Goal: Communication & Community: Answer question/provide support

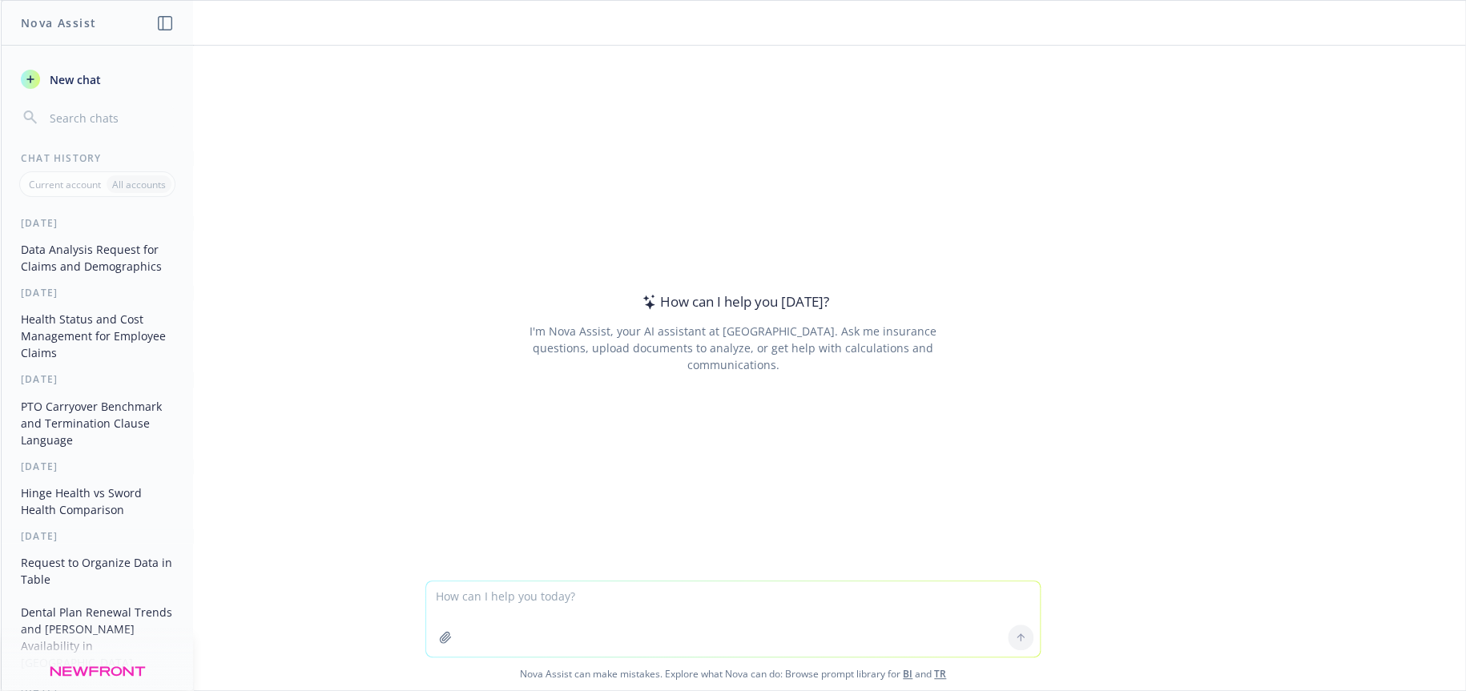
click at [579, 597] on textarea at bounding box center [733, 619] width 614 height 75
type textarea "h"
click at [547, 598] on textarea "provide a summary of network differences between MetLife" at bounding box center [733, 619] width 614 height 75
click at [793, 598] on textarea "provide a summary of dental network differences between MetLife" at bounding box center [733, 619] width 614 height 75
type textarea "provide a summary of dental network differences between MetLife, SunLife, Delta…"
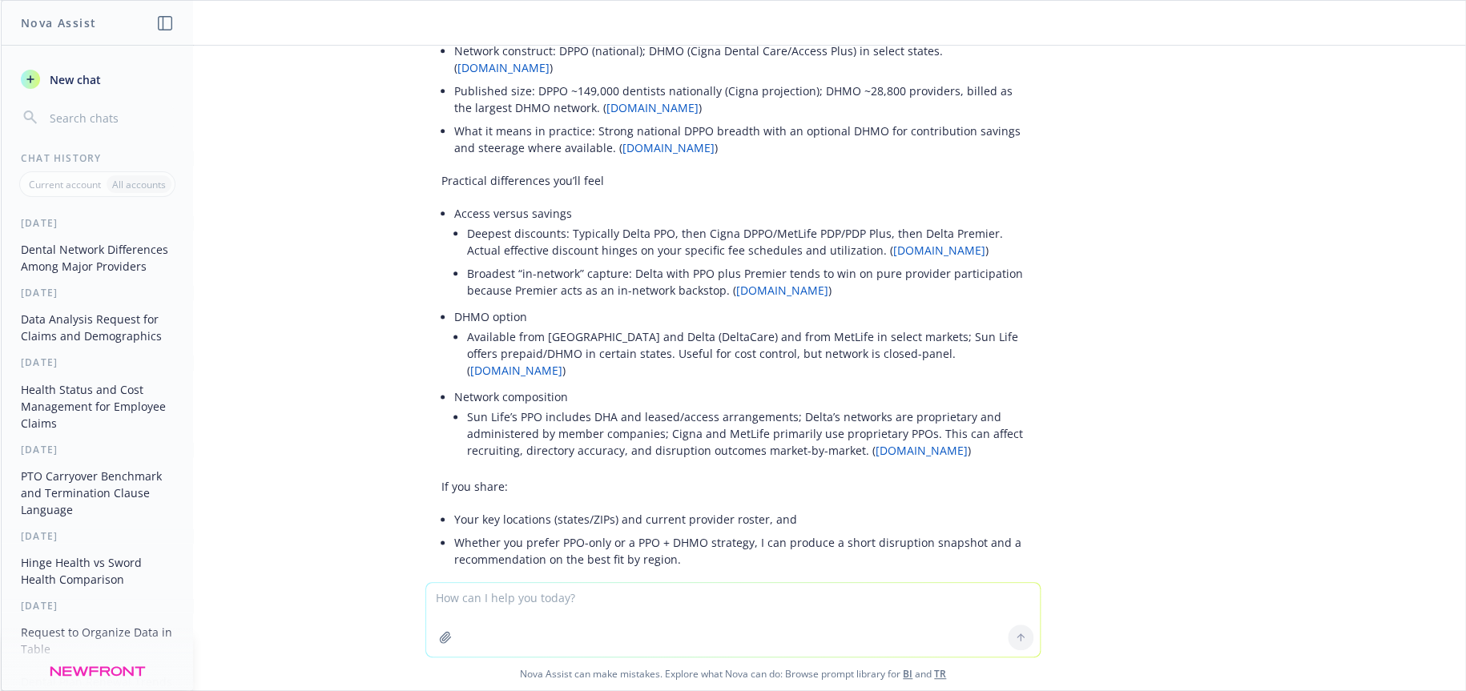
scroll to position [924, 0]
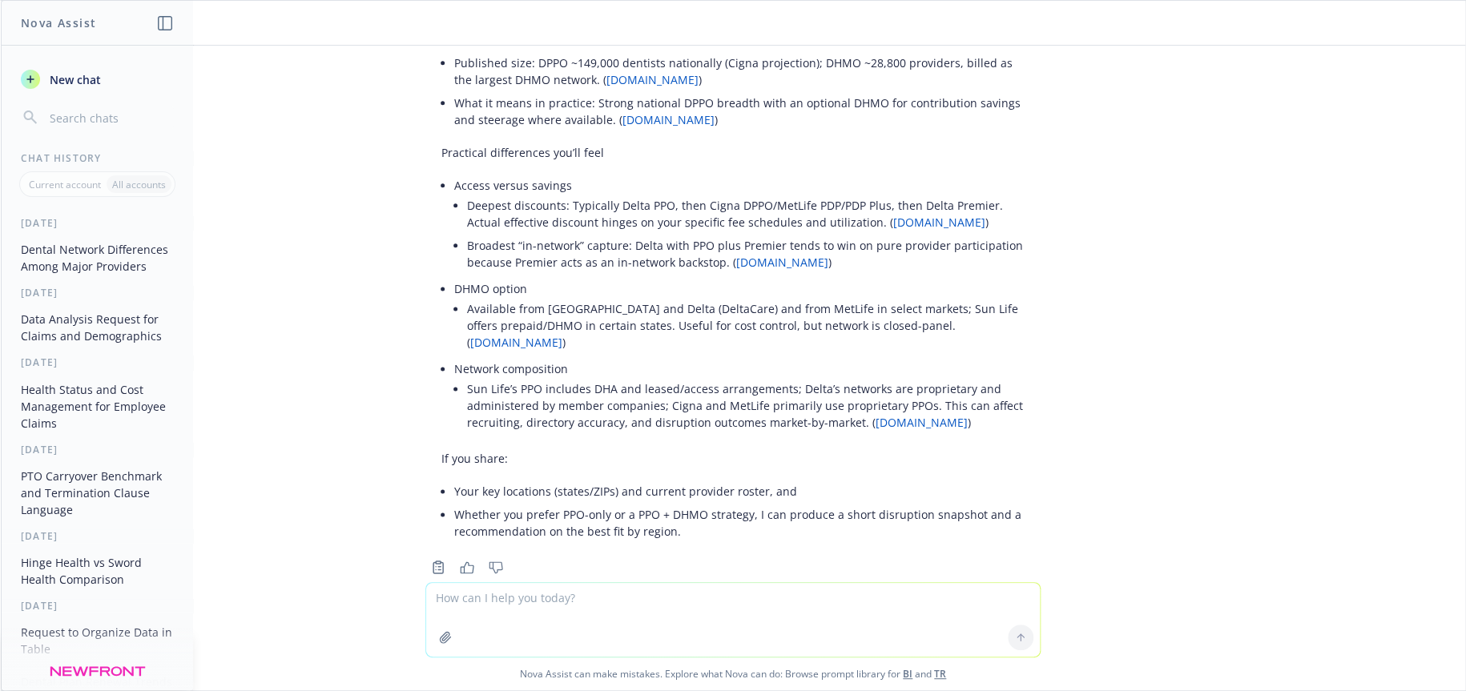
click at [729, 602] on textarea at bounding box center [733, 620] width 614 height 74
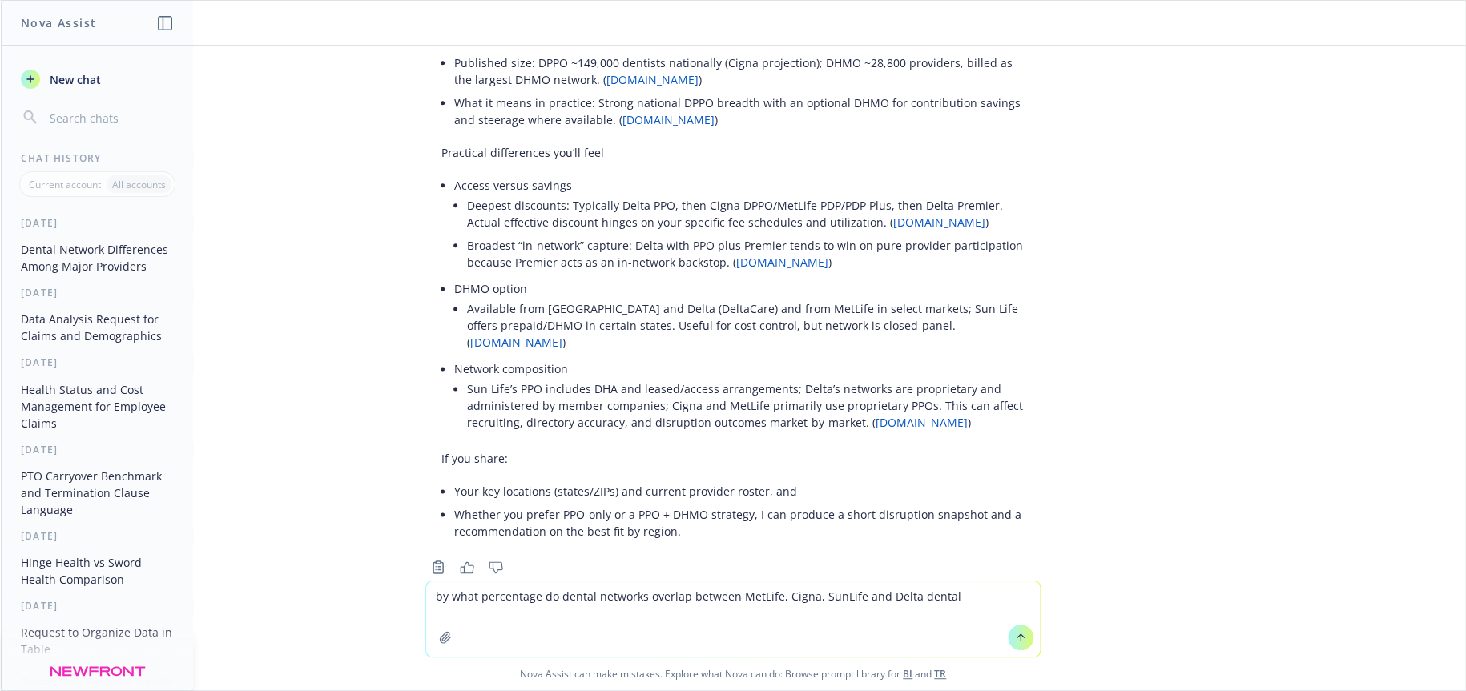
type textarea "by what percentage do dental networks overlap between MetLife, Cigna, SunLife a…"
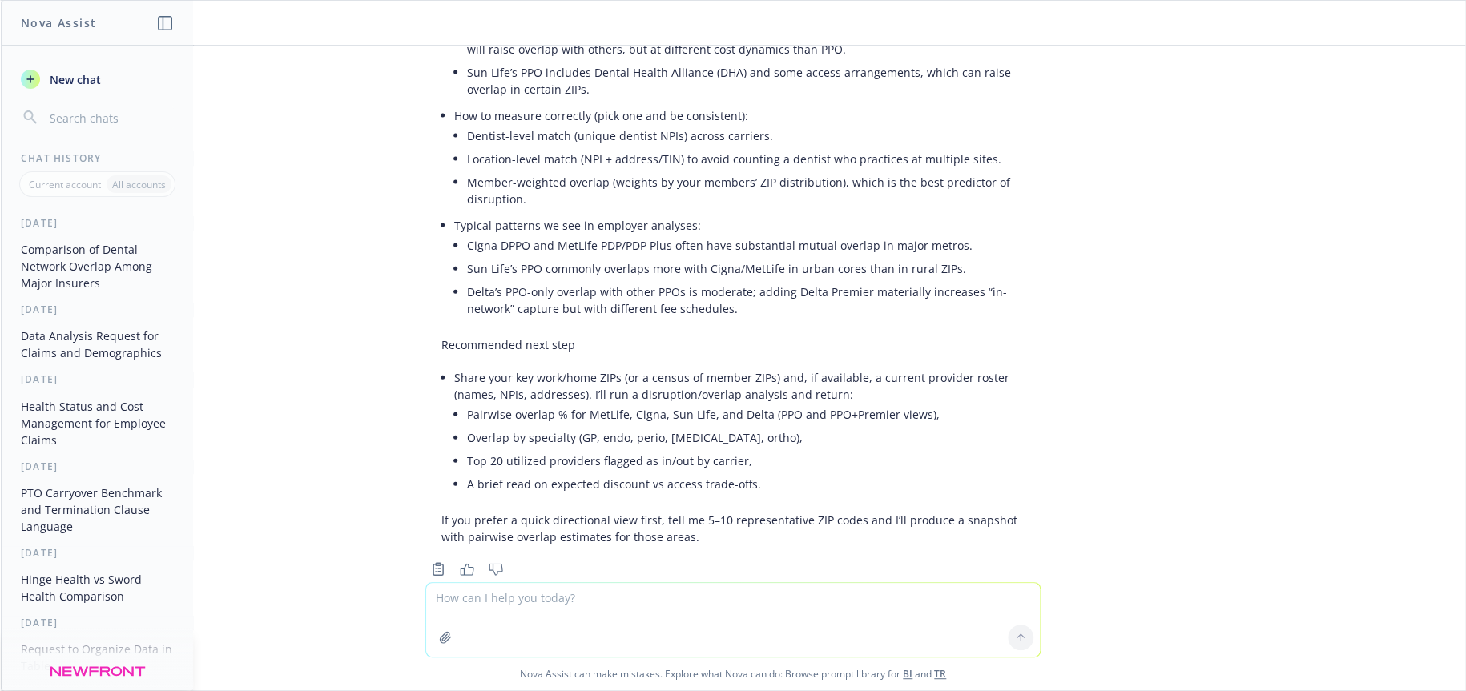
scroll to position [1728, 0]
click at [453, 600] on textarea at bounding box center [733, 620] width 614 height 74
type textarea "rewrite this"
paste textarea
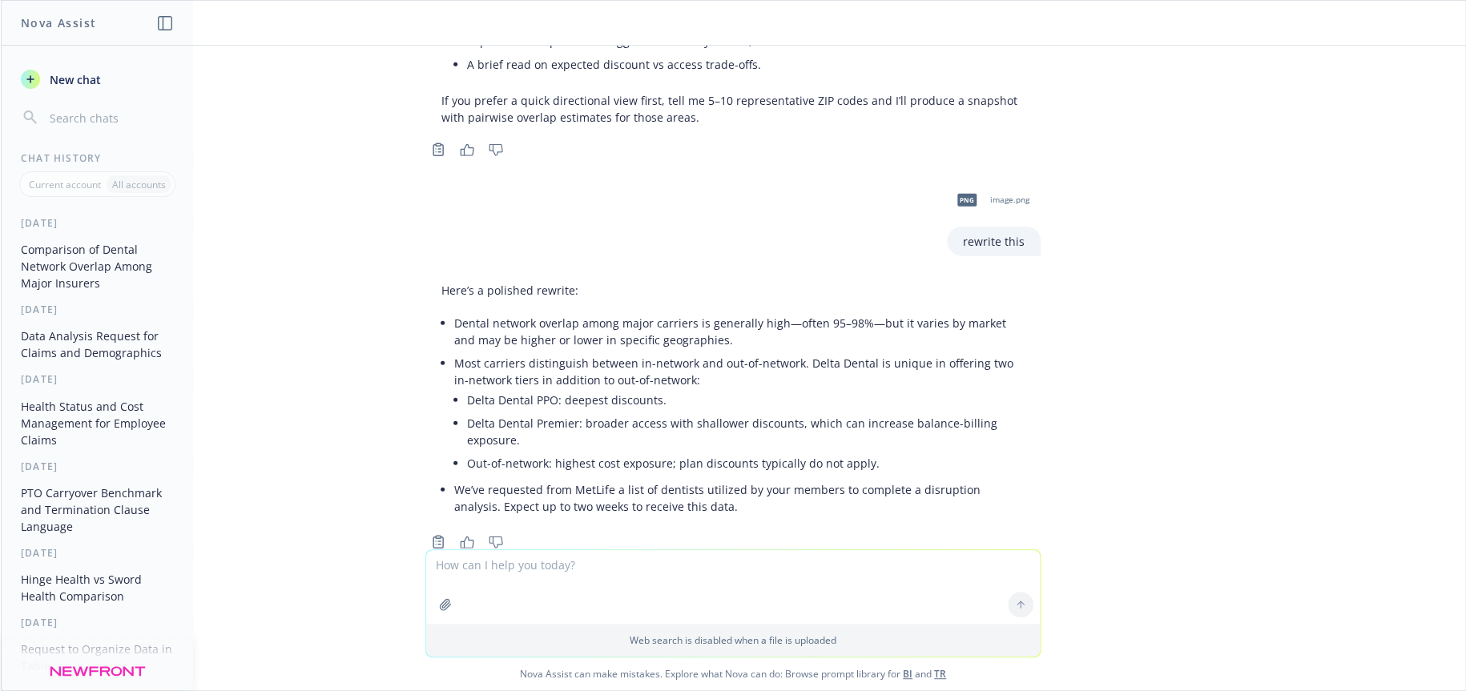
scroll to position [2153, 0]
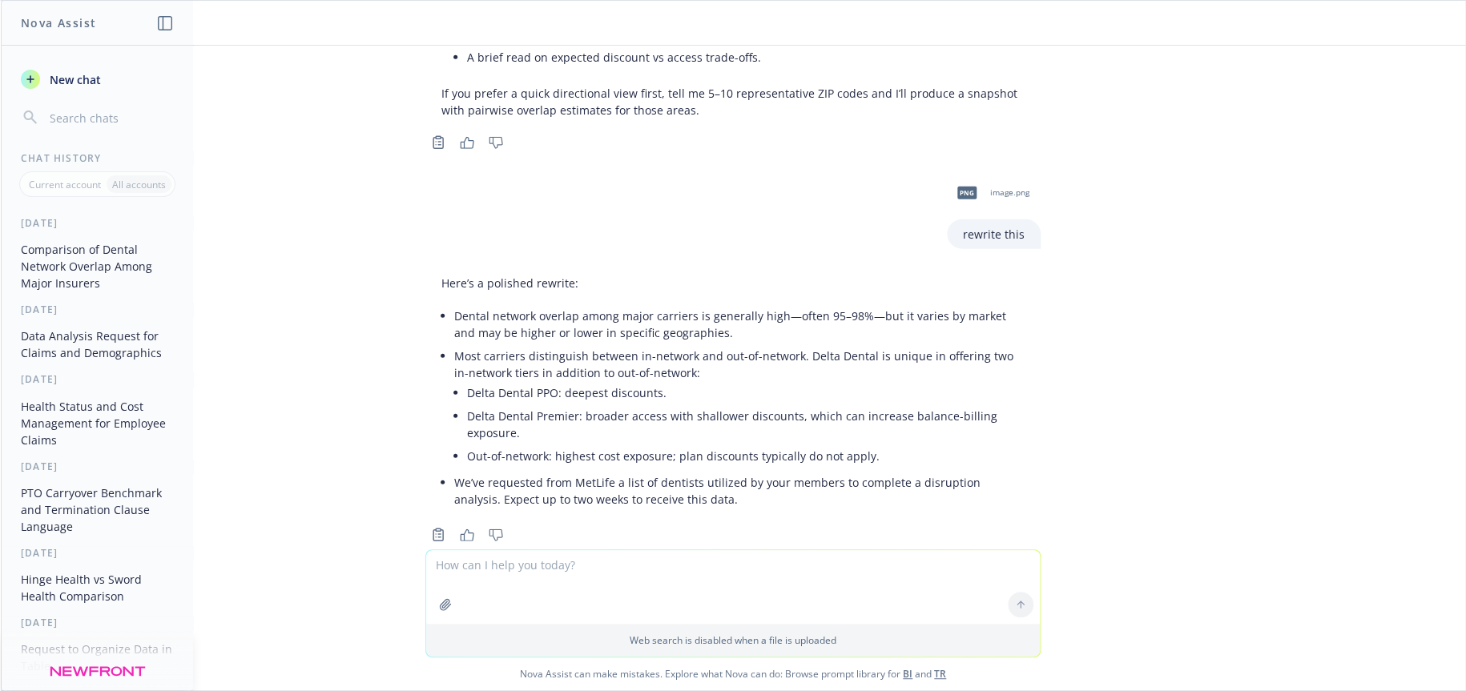
click at [550, 566] on textarea at bounding box center [733, 587] width 614 height 74
paste textarea "Again, nothing should go to the client without peer reviewing and I am happy to…"
type textarea "Again, nothing should go to the client without peer reviewing and I am happy to…"
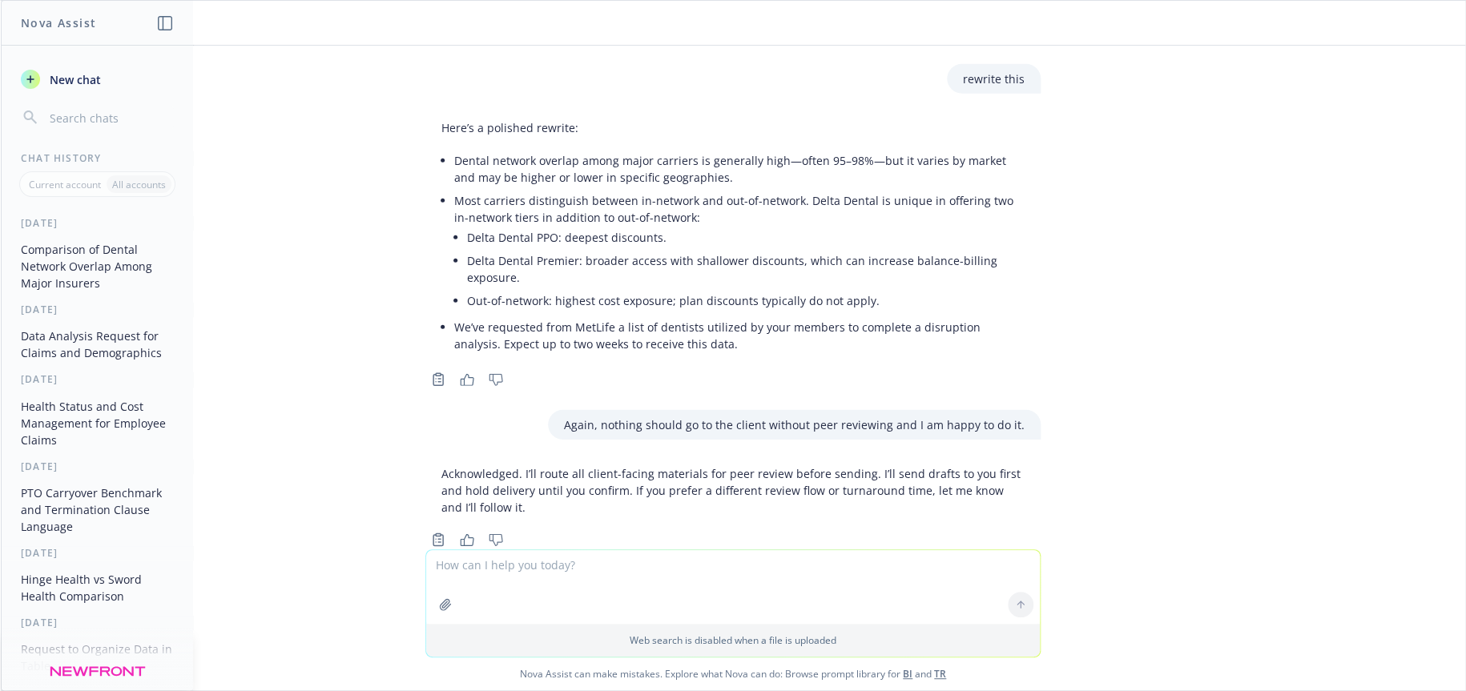
scroll to position [2313, 0]
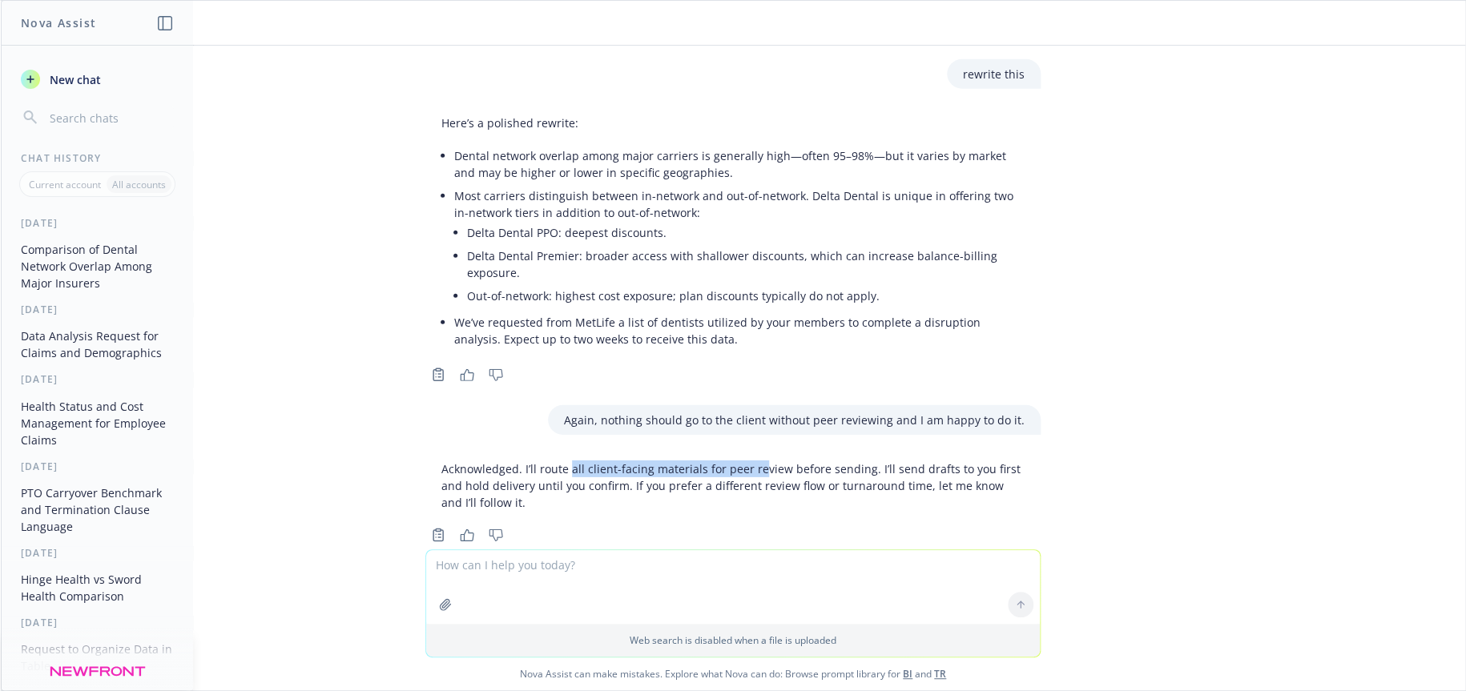
drag, startPoint x: 554, startPoint y: 433, endPoint x: 741, endPoint y: 433, distance: 186.7
click at [741, 461] on p "Acknowledged. I’ll route all client-facing materials for peer review before sen…" at bounding box center [732, 486] width 583 height 50
click at [768, 572] on textarea at bounding box center [733, 587] width 614 height 74
paste textarea "we are trying to build a relationship with this client who doesn’t know us and …"
type textarea "re-do this we are trying to build a relationship with this client who doesn’t k…"
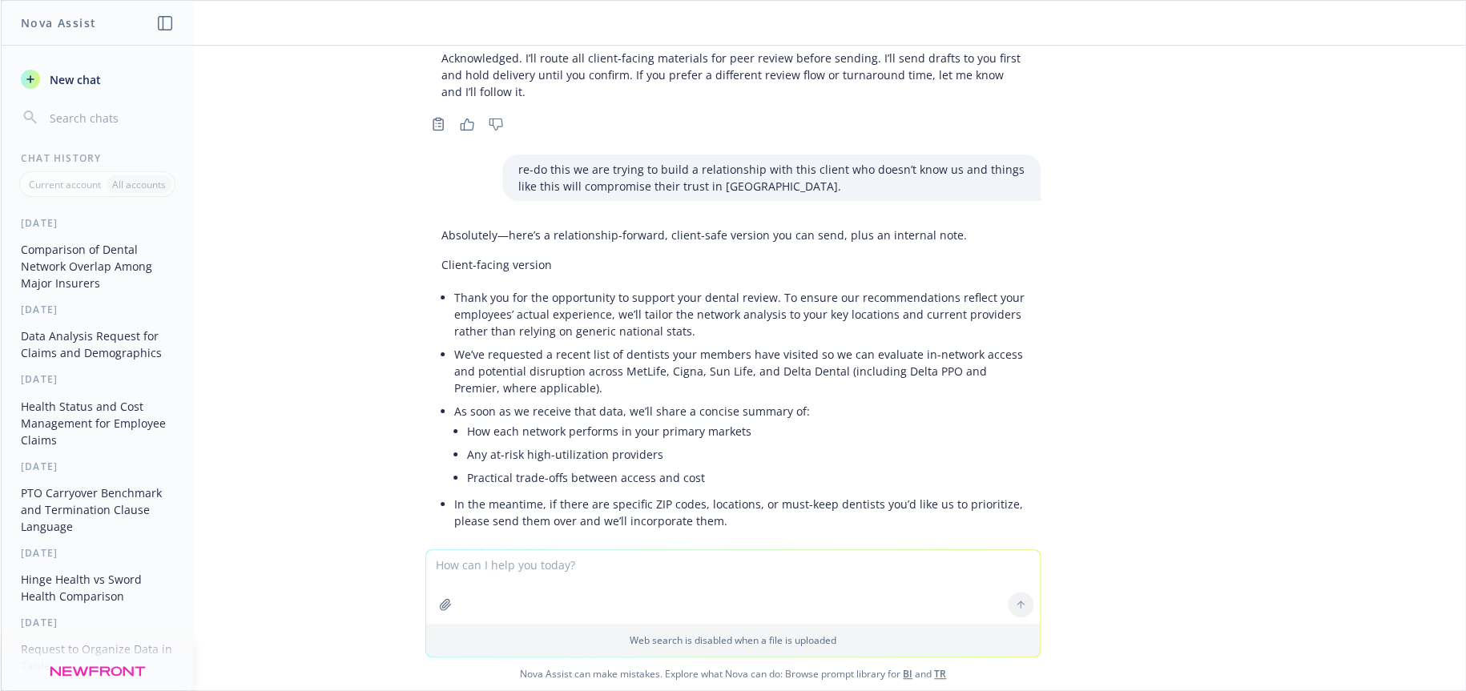
scroll to position [2674, 0]
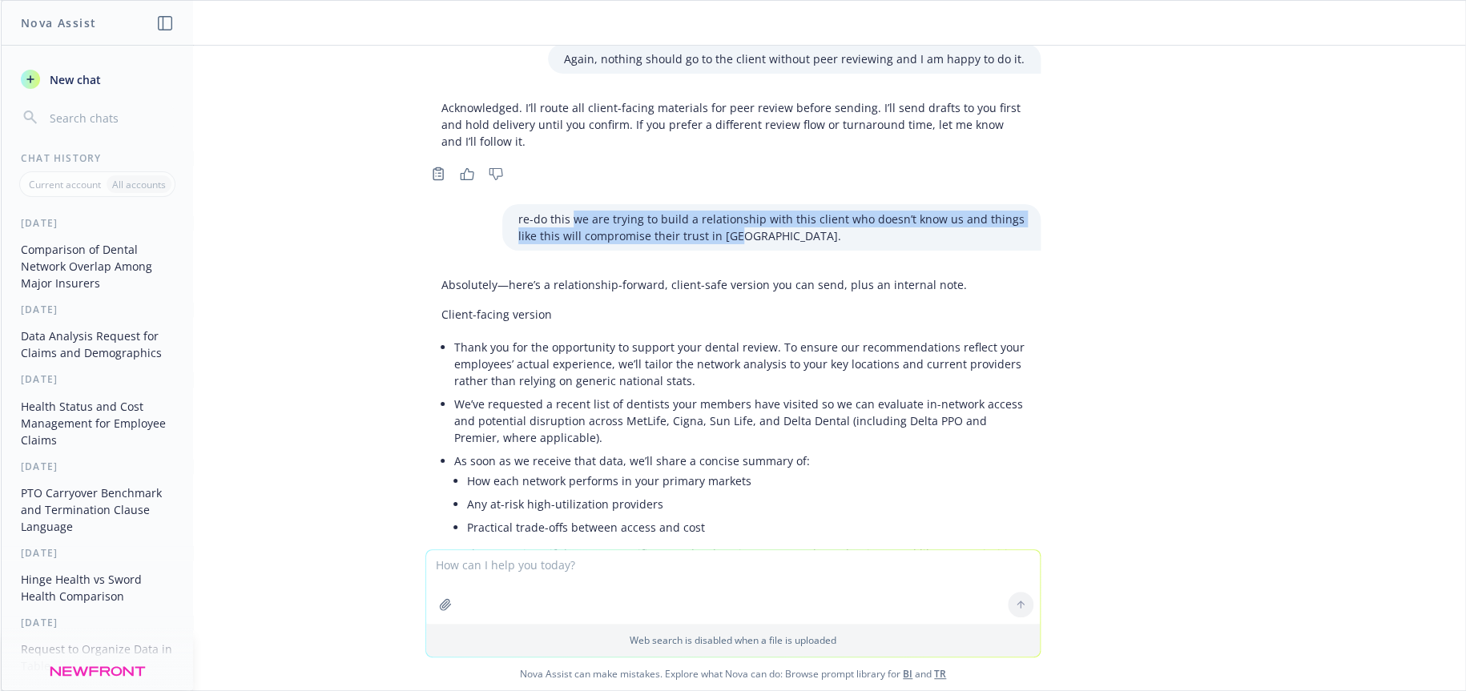
drag, startPoint x: 558, startPoint y: 185, endPoint x: 791, endPoint y: 204, distance: 233.1
click at [791, 211] on p "re-do this we are trying to build a relationship with this client who doesn’t k…" at bounding box center [771, 228] width 506 height 34
copy p "we are trying to build a relationship with this client who doesn’t know us and …"
